Goal: Check status: Check status

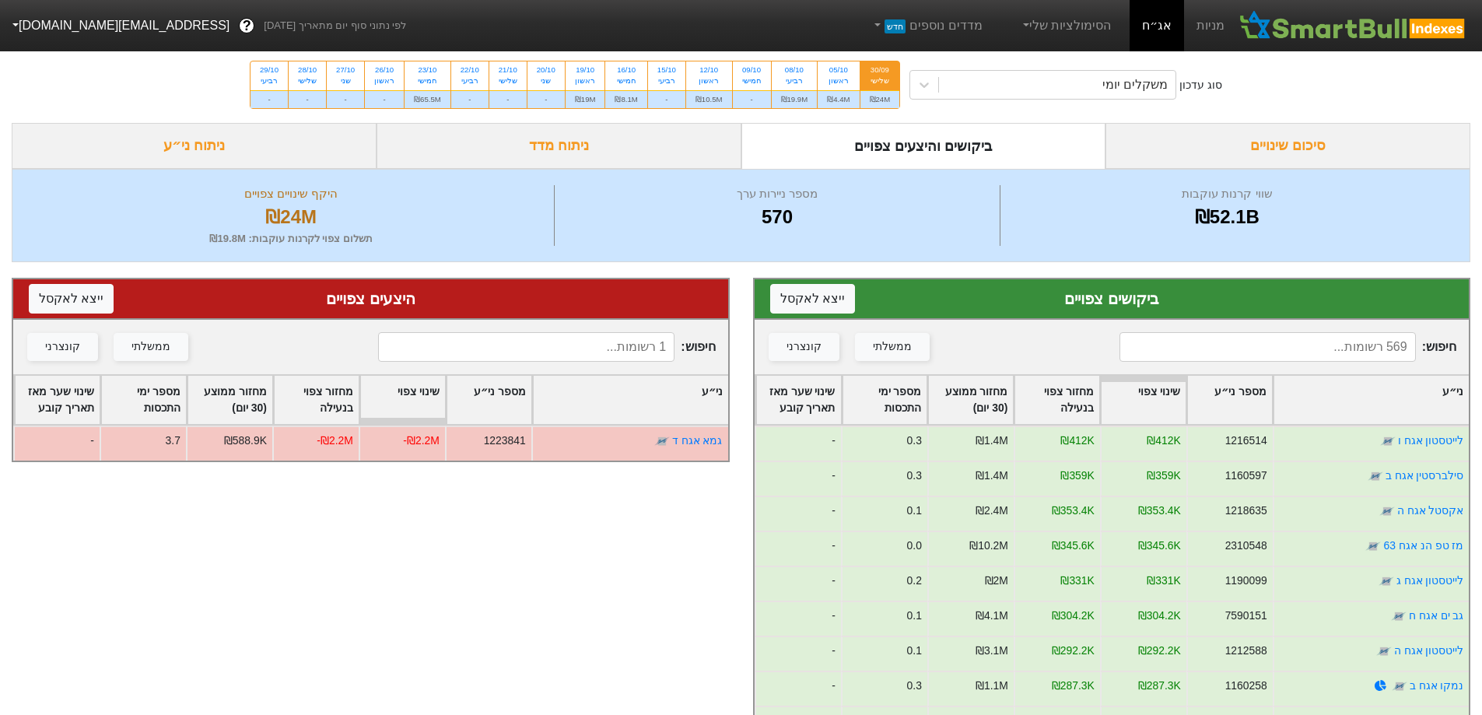
scroll to position [206, 0]
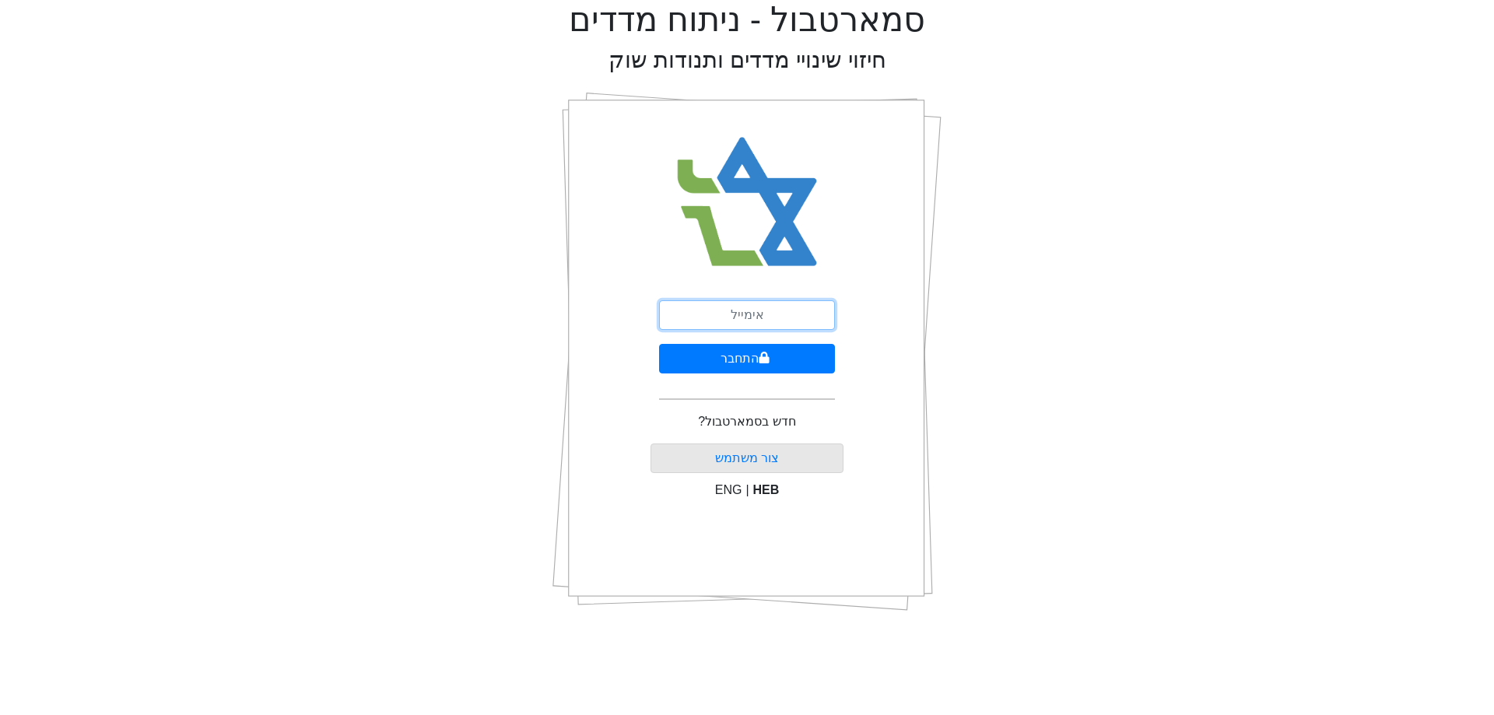
click at [710, 324] on input "email" at bounding box center [747, 315] width 176 height 30
type input "[EMAIL_ADDRESS][DOMAIN_NAME]"
click at [783, 365] on button "התחבר" at bounding box center [747, 359] width 176 height 30
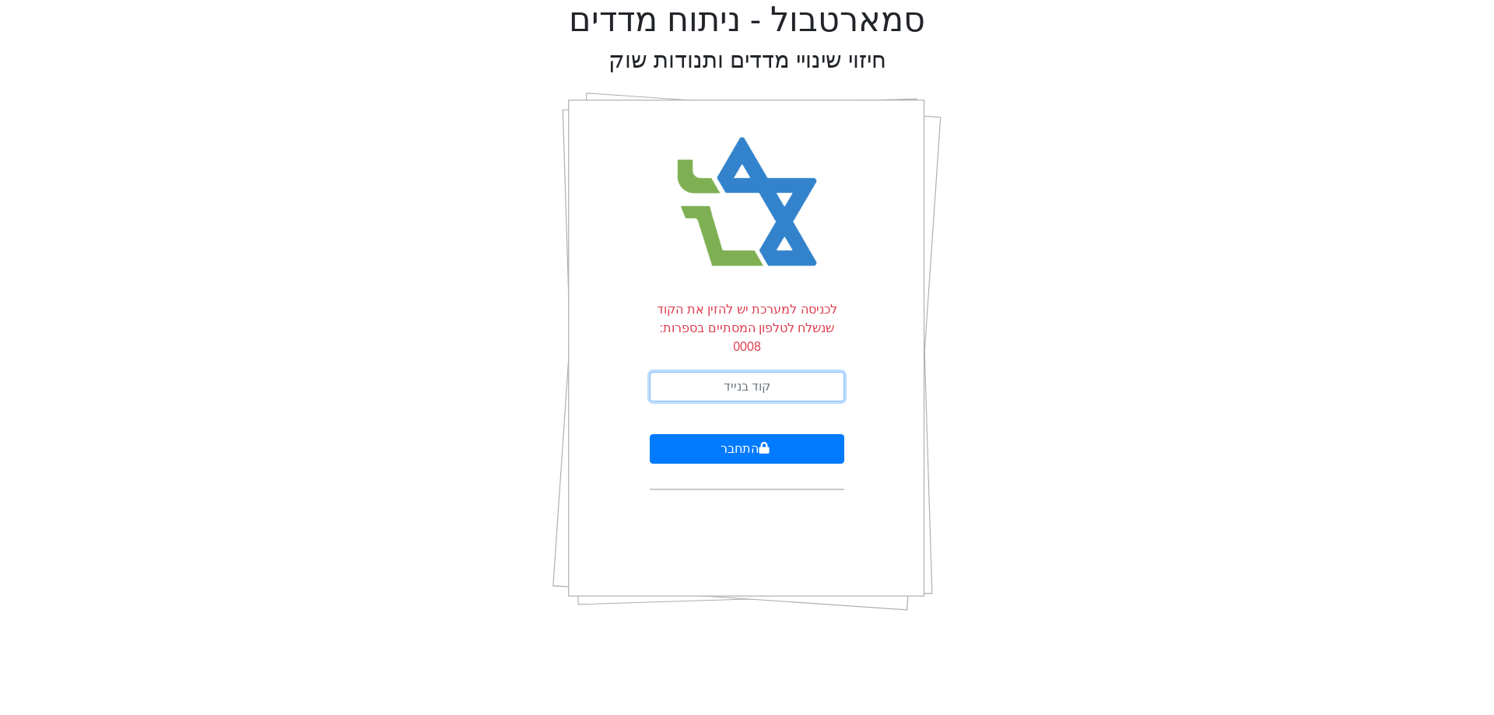
click at [783, 372] on input "text" at bounding box center [747, 387] width 194 height 30
type input "186773"
click at [650, 434] on button "התחבר" at bounding box center [747, 449] width 194 height 30
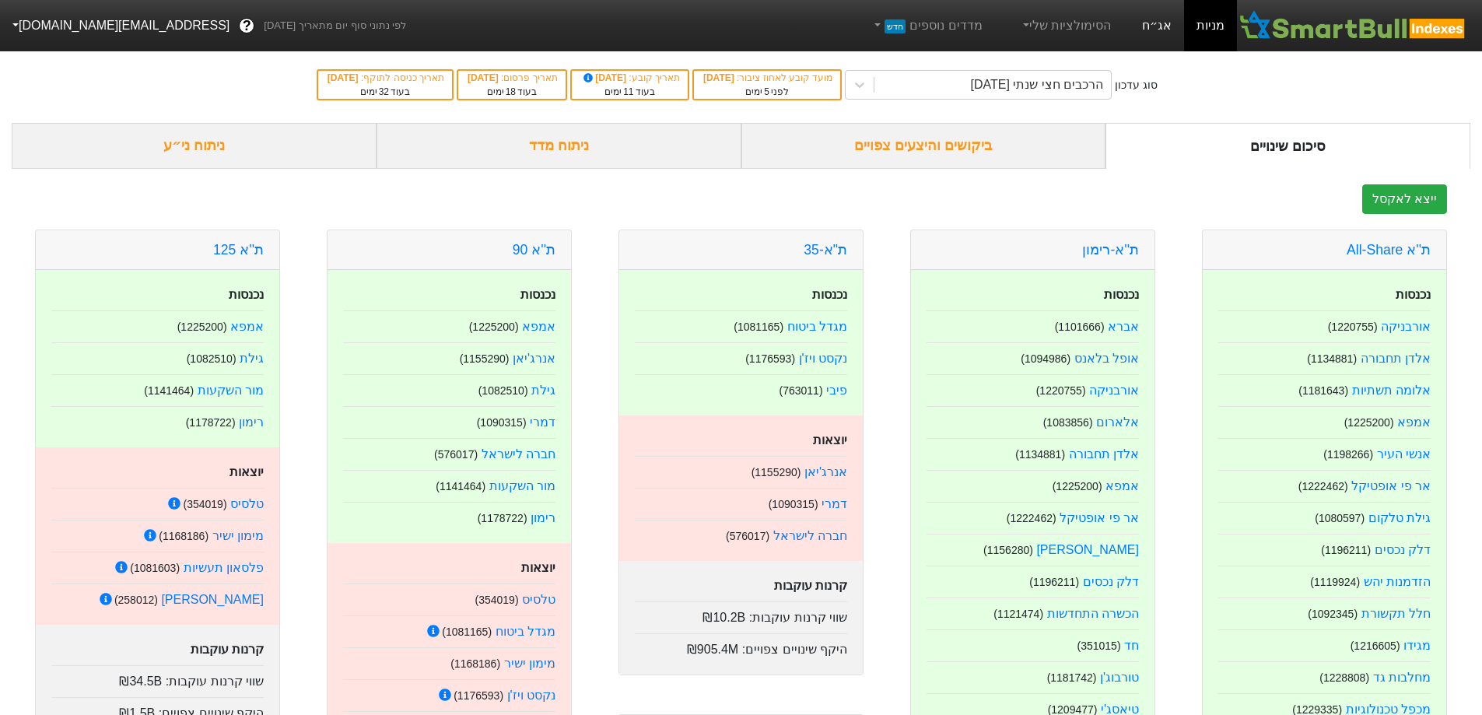
click at [1167, 33] on link "אג״ח" at bounding box center [1157, 25] width 54 height 51
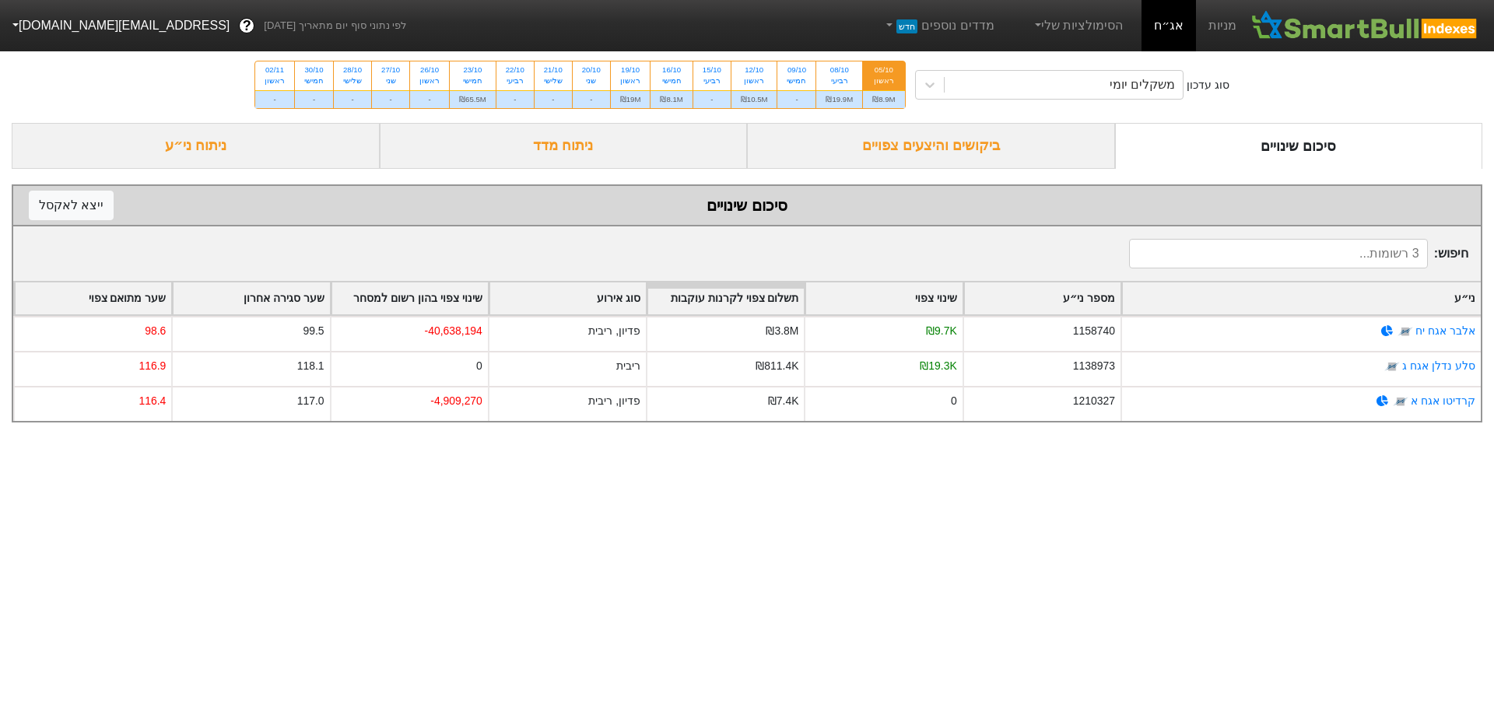
click at [927, 144] on div "ביקושים והיצעים צפויים" at bounding box center [931, 146] width 368 height 46
